Goal: Use online tool/utility: Utilize a website feature to perform a specific function

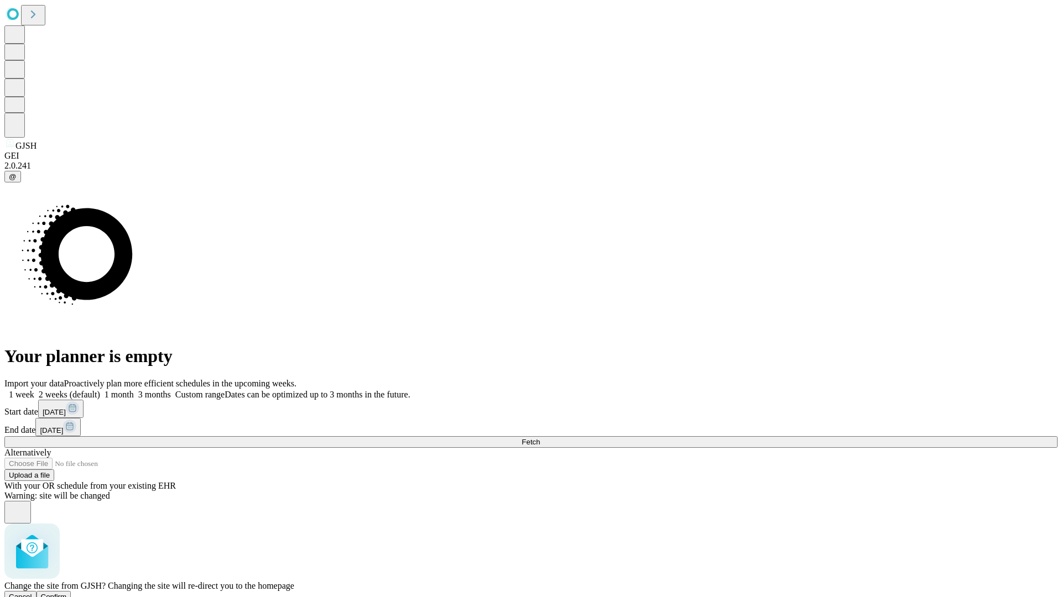
click at [67, 593] on span "Confirm" at bounding box center [54, 597] width 26 height 8
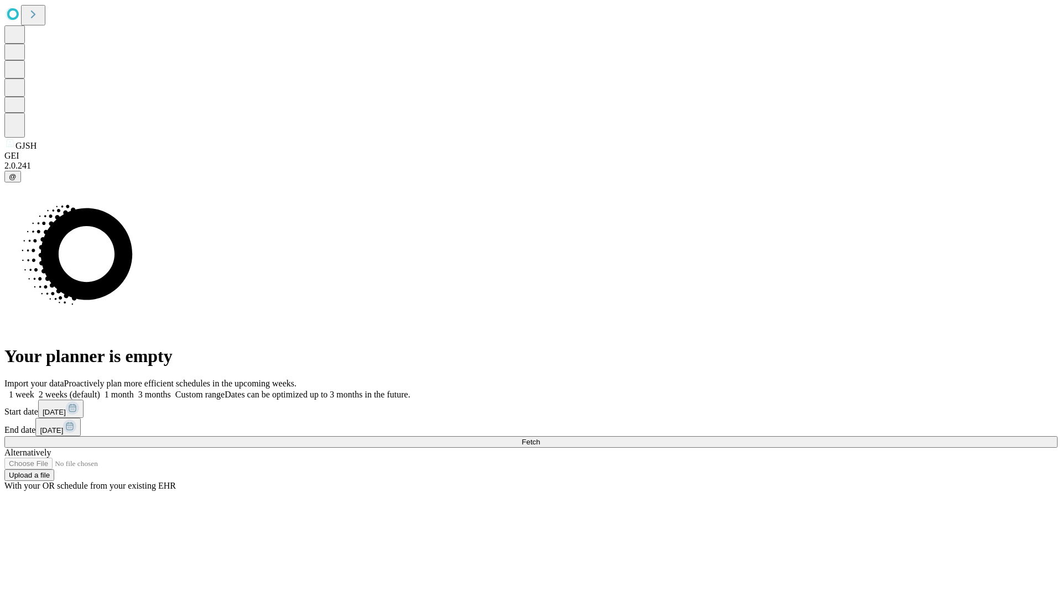
click at [134, 390] on label "1 month" at bounding box center [117, 394] width 34 height 9
click at [540, 438] on span "Fetch" at bounding box center [530, 442] width 18 height 8
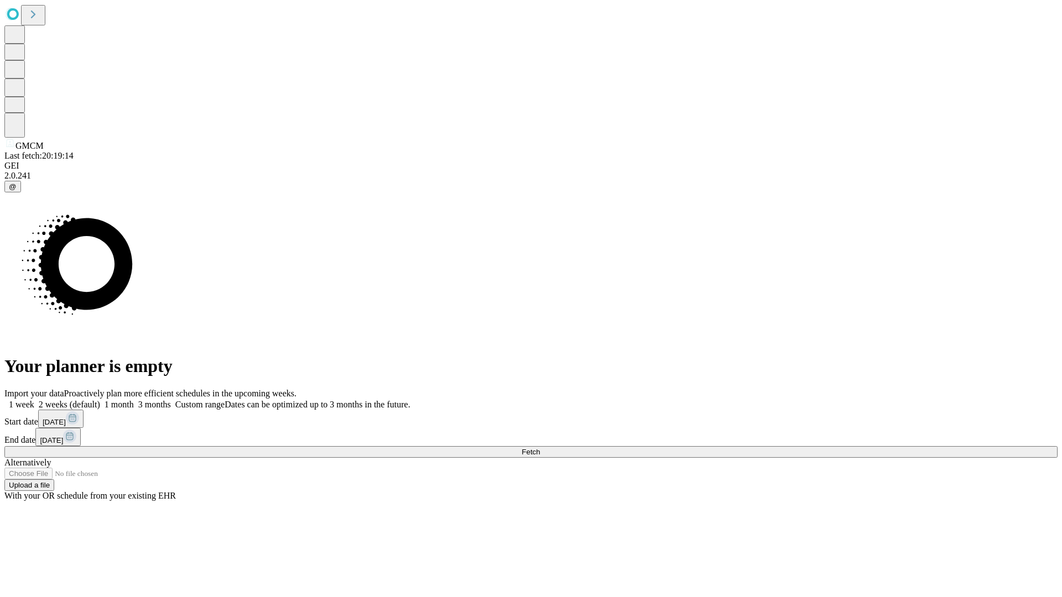
click at [134, 400] on label "1 month" at bounding box center [117, 404] width 34 height 9
click at [540, 448] on span "Fetch" at bounding box center [530, 452] width 18 height 8
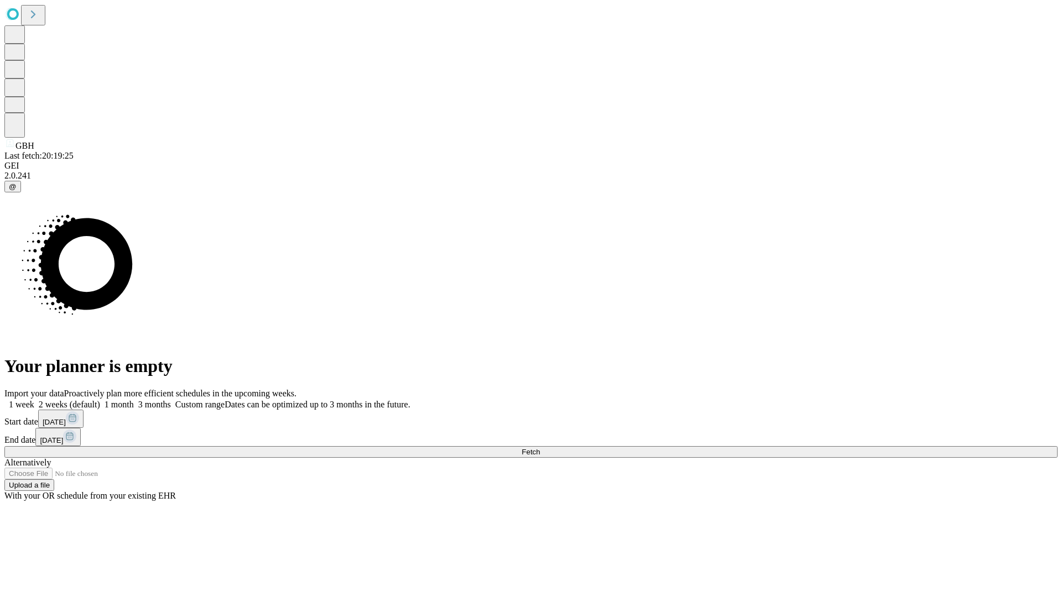
click at [134, 400] on label "1 month" at bounding box center [117, 404] width 34 height 9
click at [540, 448] on span "Fetch" at bounding box center [530, 452] width 18 height 8
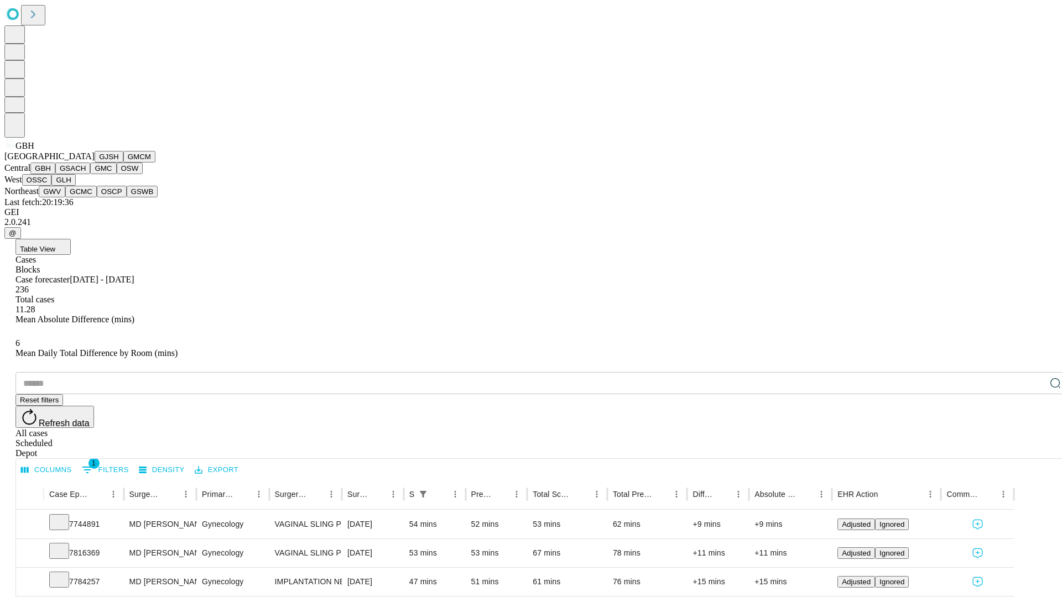
click at [86, 174] on button "GSACH" at bounding box center [72, 169] width 35 height 12
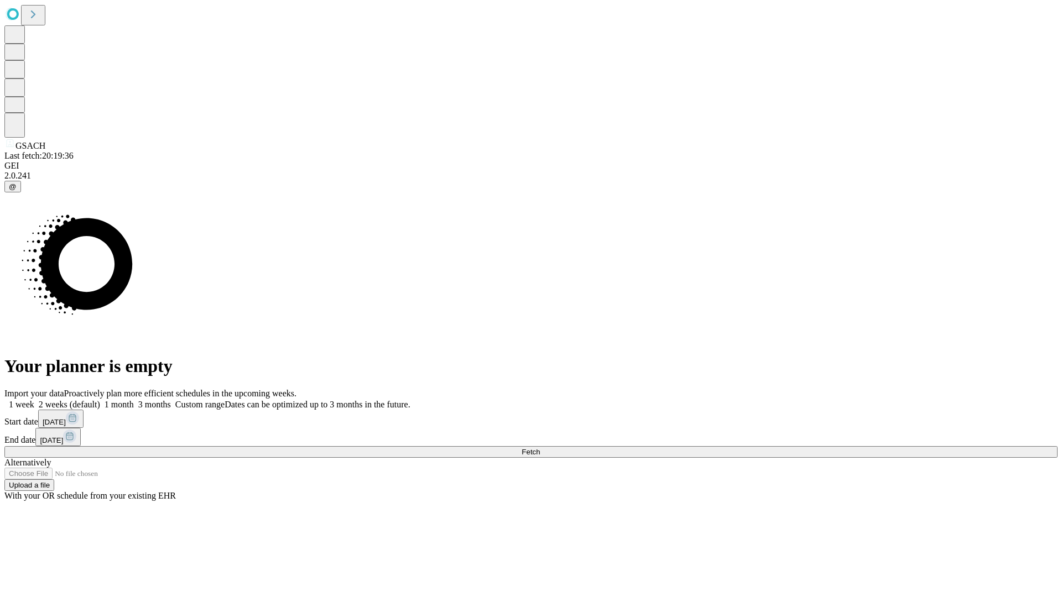
click at [134, 400] on label "1 month" at bounding box center [117, 404] width 34 height 9
click at [540, 448] on span "Fetch" at bounding box center [530, 452] width 18 height 8
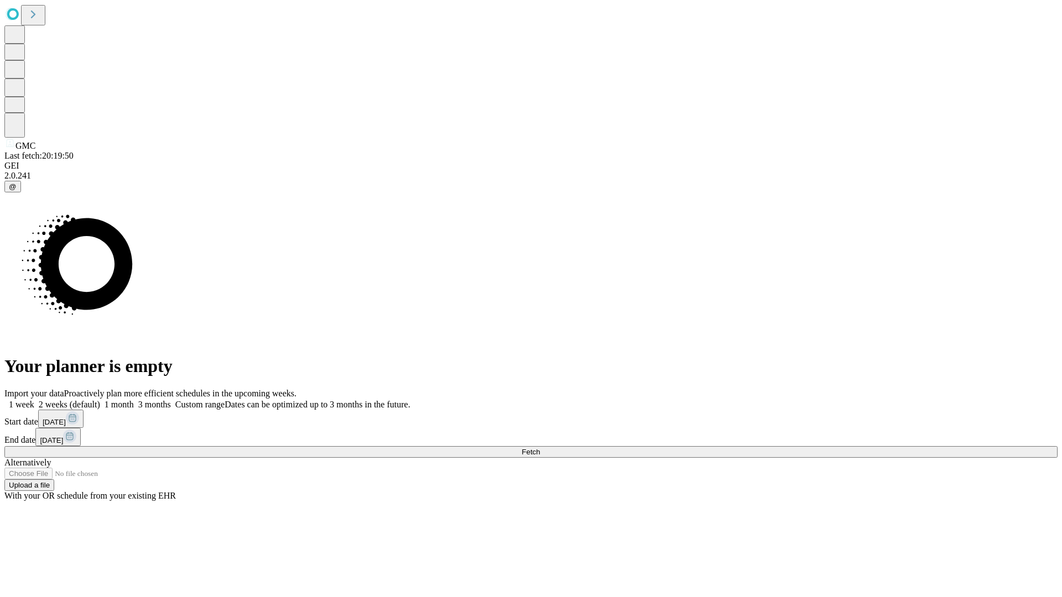
click at [134, 400] on label "1 month" at bounding box center [117, 404] width 34 height 9
click at [540, 448] on span "Fetch" at bounding box center [530, 452] width 18 height 8
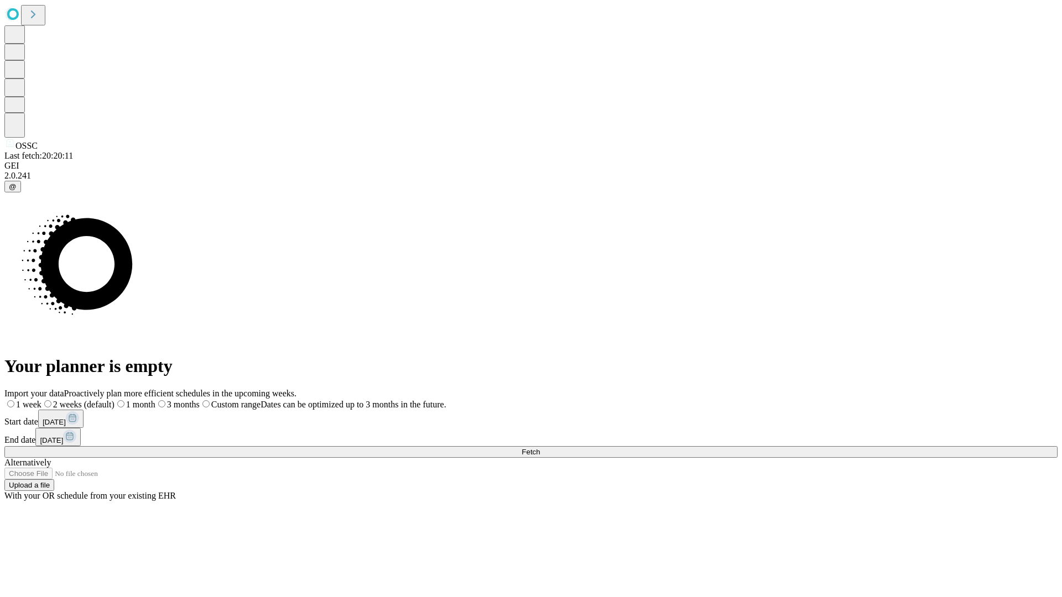
click at [155, 400] on label "1 month" at bounding box center [134, 404] width 41 height 9
click at [540, 448] on span "Fetch" at bounding box center [530, 452] width 18 height 8
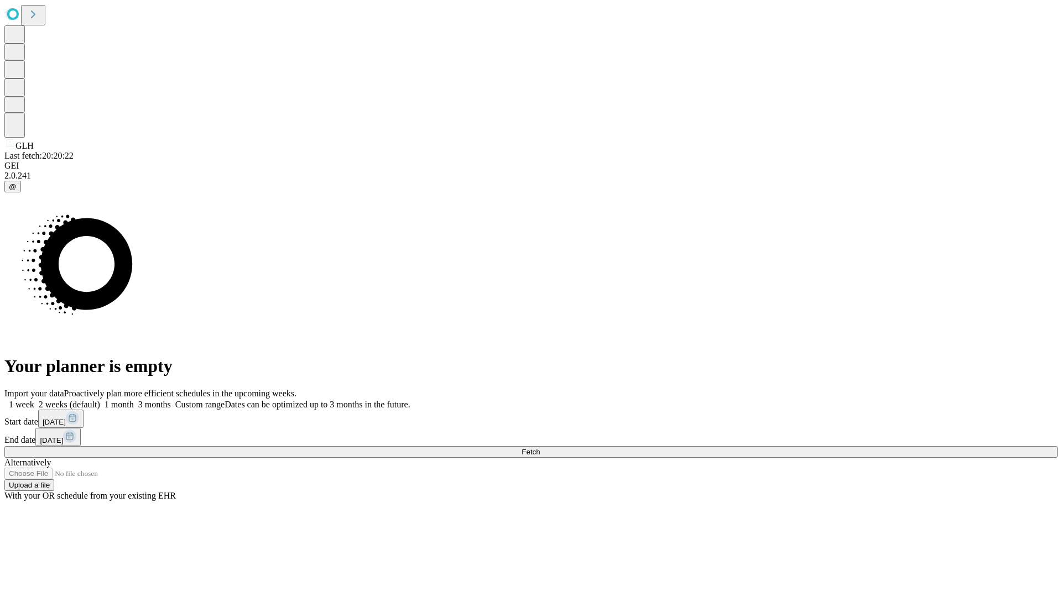
click at [134, 400] on label "1 month" at bounding box center [117, 404] width 34 height 9
click at [540, 448] on span "Fetch" at bounding box center [530, 452] width 18 height 8
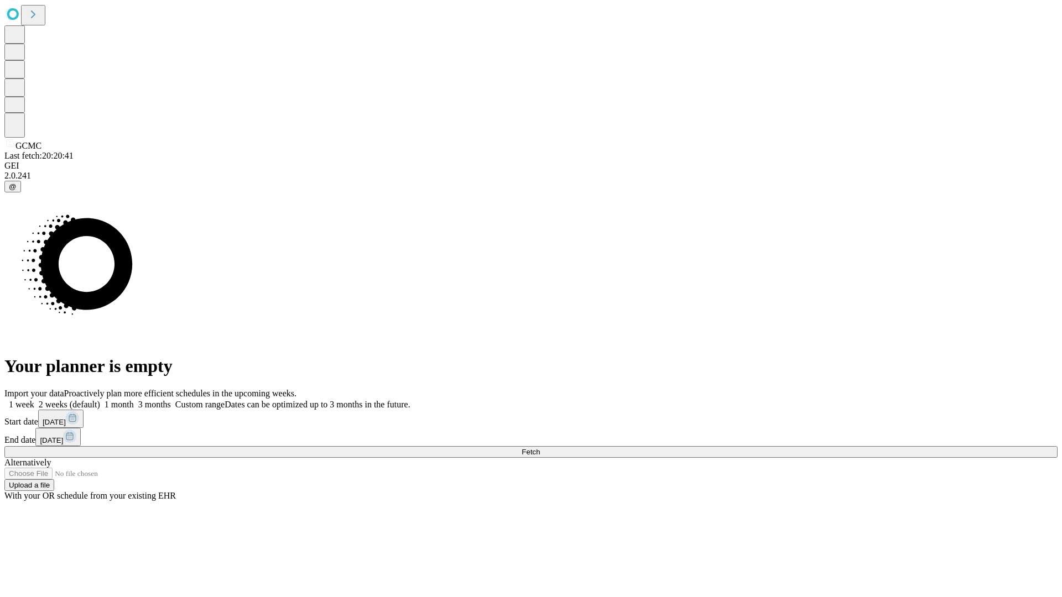
click at [134, 400] on label "1 month" at bounding box center [117, 404] width 34 height 9
click at [540, 448] on span "Fetch" at bounding box center [530, 452] width 18 height 8
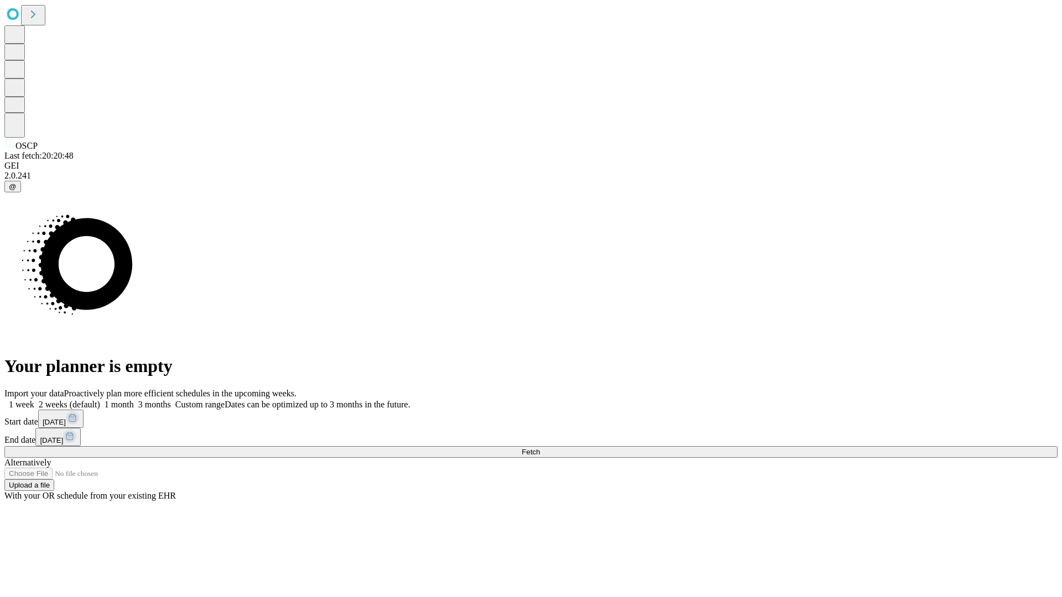
click at [134, 400] on label "1 month" at bounding box center [117, 404] width 34 height 9
click at [540, 448] on span "Fetch" at bounding box center [530, 452] width 18 height 8
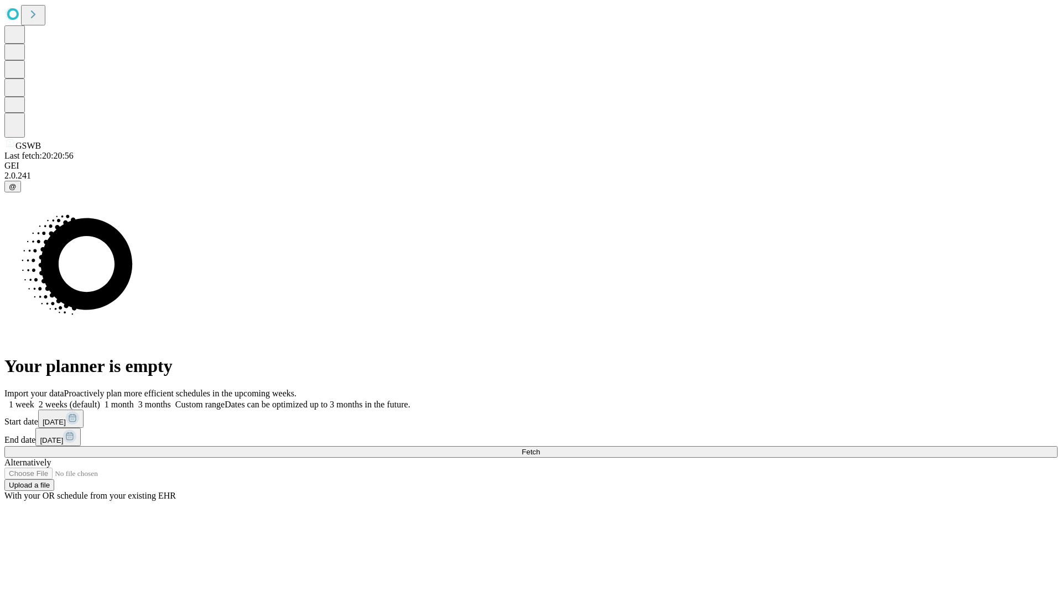
click at [134, 400] on label "1 month" at bounding box center [117, 404] width 34 height 9
click at [540, 448] on span "Fetch" at bounding box center [530, 452] width 18 height 8
